Goal: Find specific page/section: Find specific page/section

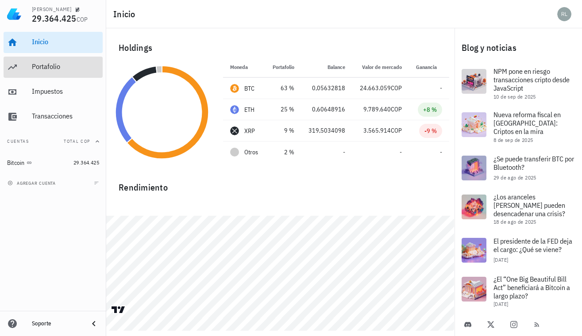
click at [47, 68] on div "Portafolio" at bounding box center [65, 66] width 67 height 8
